Goal: Task Accomplishment & Management: Use online tool/utility

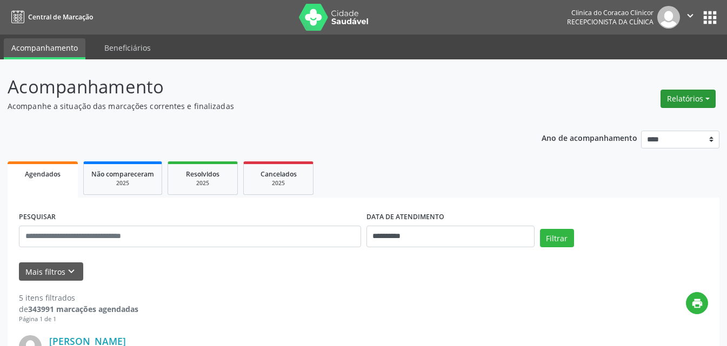
click at [671, 96] on button "Relatórios" at bounding box center [687, 99] width 55 height 18
click at [647, 122] on link "Agendamentos" at bounding box center [658, 122] width 116 height 15
select select "*"
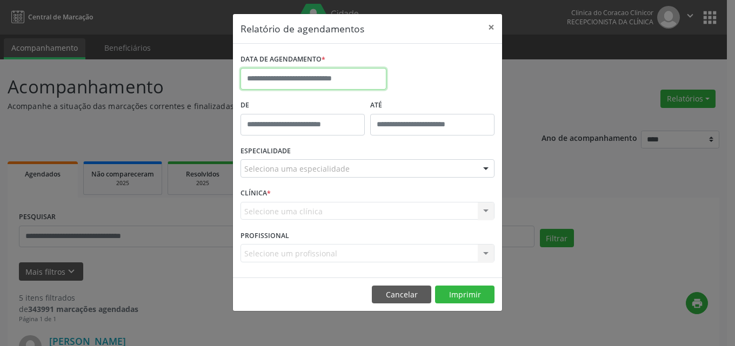
click at [310, 80] on input "text" at bounding box center [314, 79] width 146 height 22
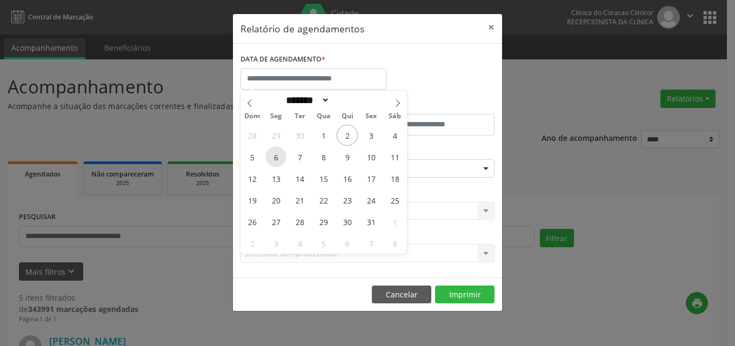
click at [276, 155] on span "6" at bounding box center [275, 156] width 21 height 21
type input "**********"
click at [278, 159] on span "6" at bounding box center [275, 156] width 21 height 21
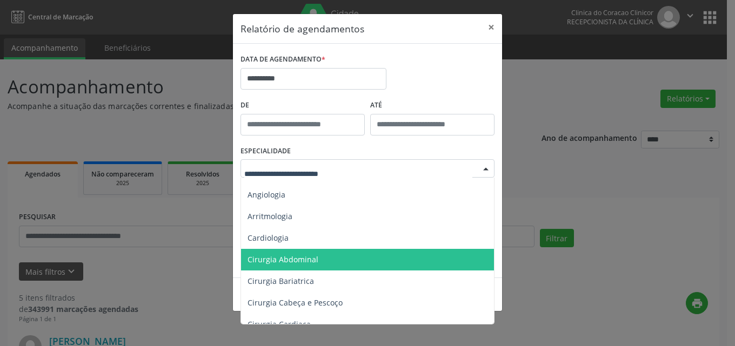
scroll to position [54, 0]
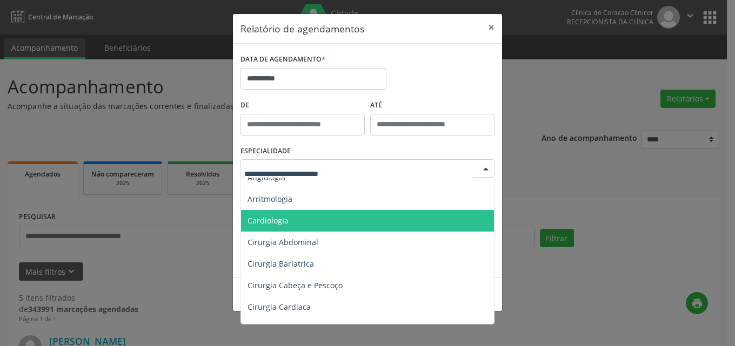
click at [273, 217] on span "Cardiologia" at bounding box center [268, 221] width 41 height 10
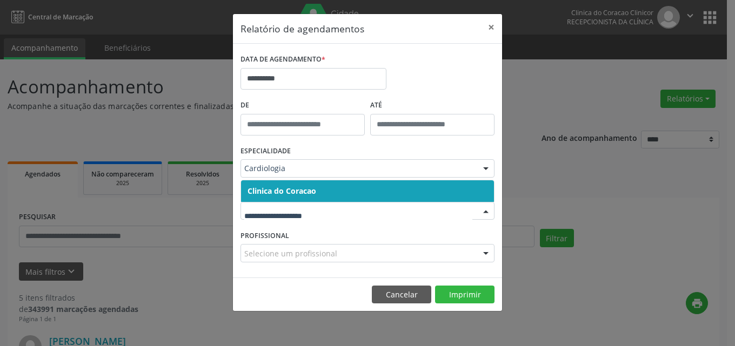
click at [286, 190] on span "Clinica do Coracao" at bounding box center [282, 191] width 69 height 10
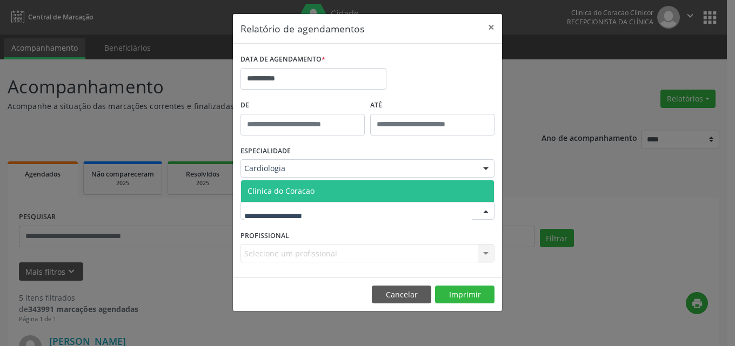
click at [286, 192] on span "Clinica do Coracao" at bounding box center [281, 191] width 67 height 10
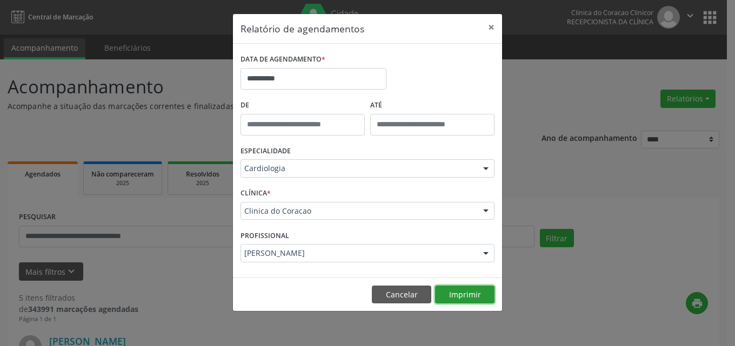
click at [460, 295] on button "Imprimir" at bounding box center [464, 295] width 59 height 18
